Goal: Transaction & Acquisition: Obtain resource

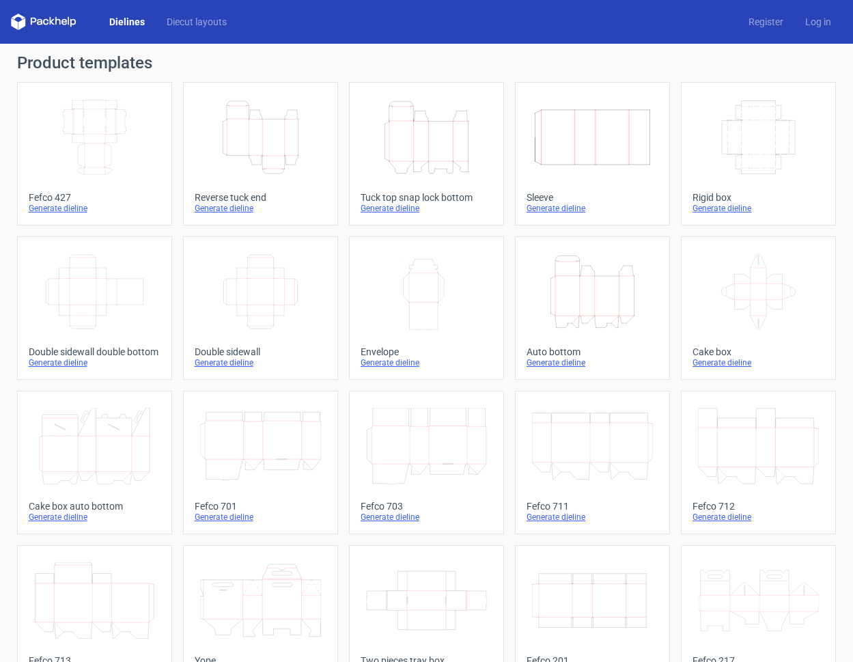
click at [416, 173] on icon "Height Depth Width" at bounding box center [426, 137] width 121 height 76
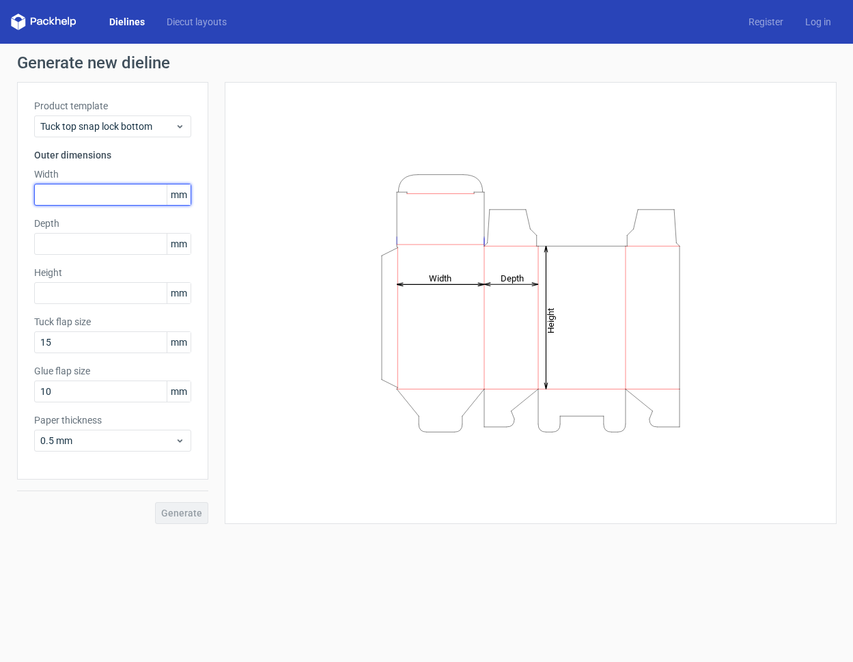
click at [76, 194] on input "text" at bounding box center [112, 195] width 157 height 22
type input "90"
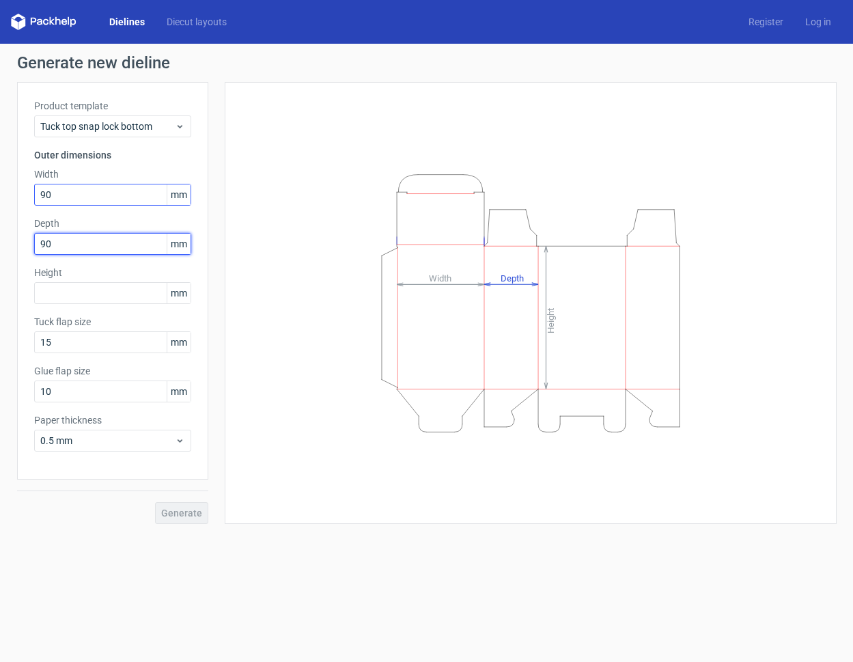
type input "90"
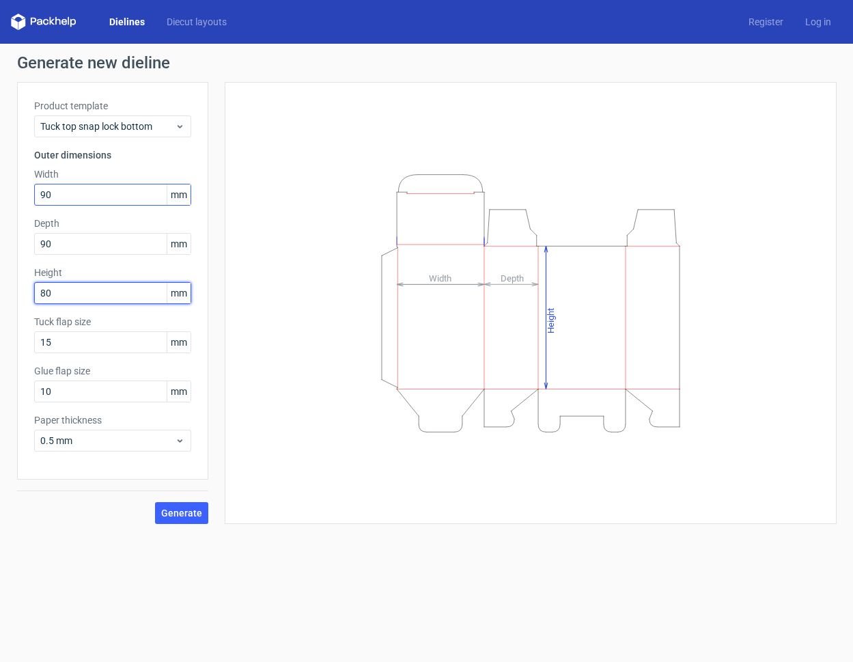
type input "80"
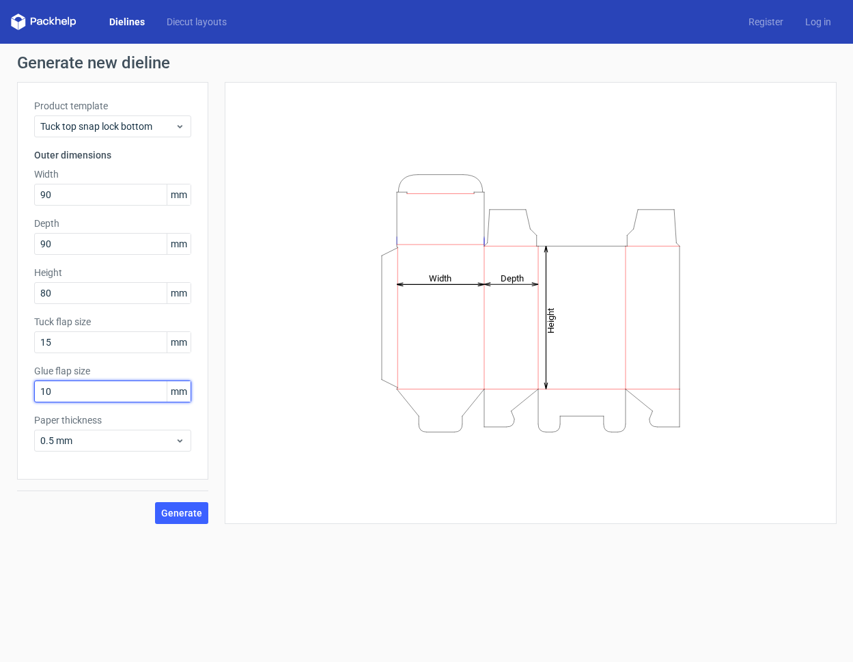
drag, startPoint x: 64, startPoint y: 395, endPoint x: -64, endPoint y: 378, distance: 128.9
click at [0, 378] on html "Dielines Diecut layouts Register Log in Generate new dieline Product template T…" at bounding box center [426, 331] width 853 height 662
type input "15"
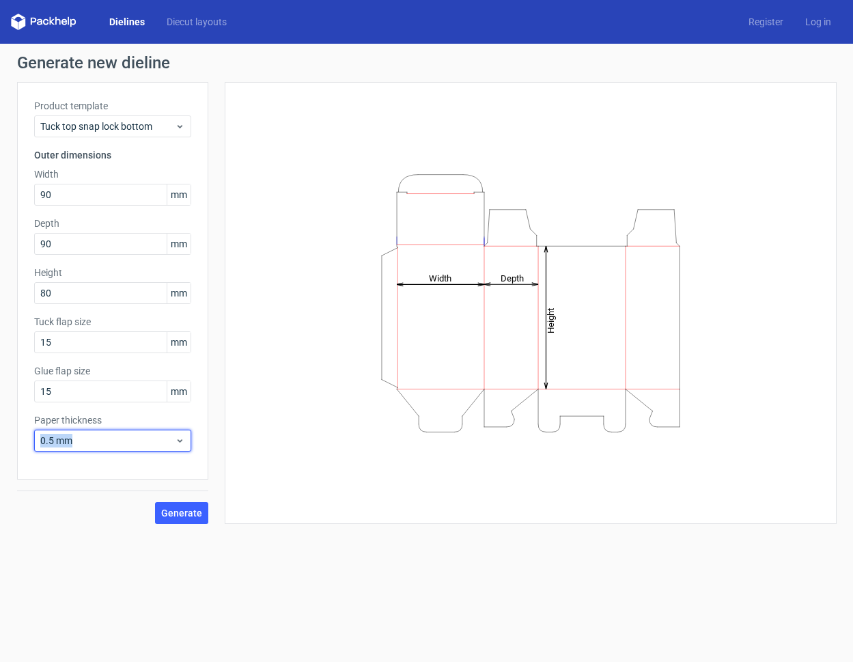
drag, startPoint x: 87, startPoint y: 439, endPoint x: -42, endPoint y: 437, distance: 129.1
click at [0, 437] on html "Dielines Diecut layouts Register Log in Generate new dieline Product template T…" at bounding box center [426, 331] width 853 height 662
click at [176, 511] on span "Generate" at bounding box center [181, 513] width 41 height 10
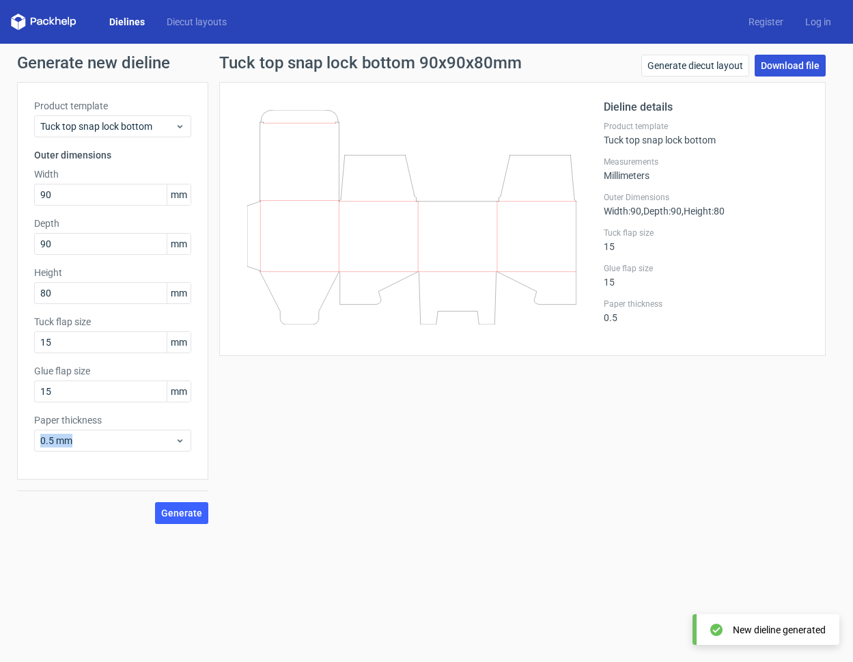
click at [802, 66] on link "Download file" at bounding box center [790, 66] width 71 height 22
